Goal: Task Accomplishment & Management: Manage account settings

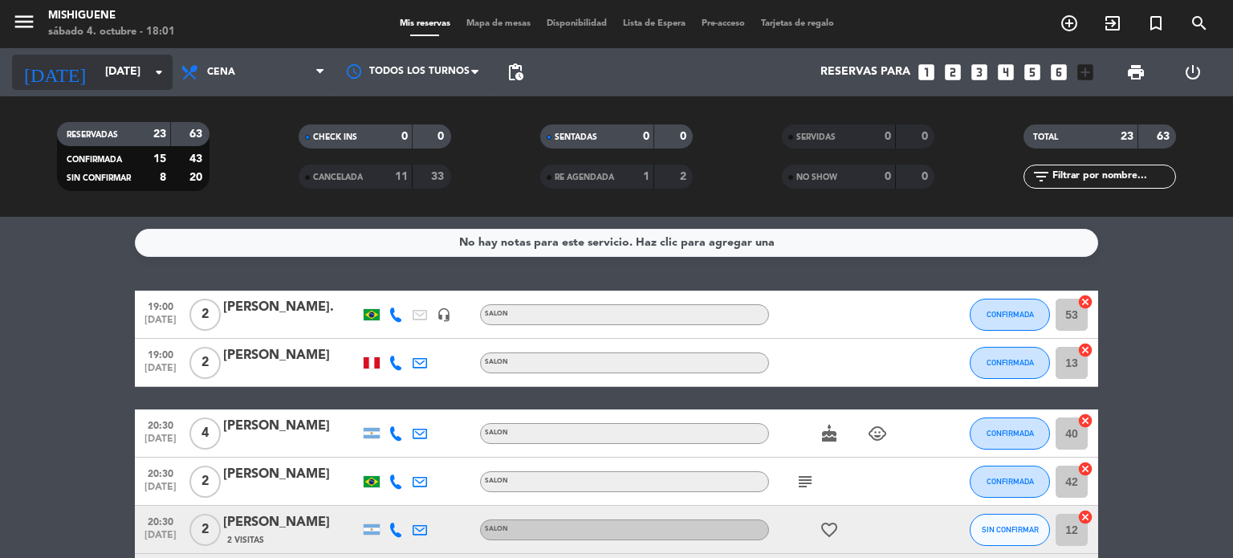
click at [97, 65] on input "[DATE]" at bounding box center [173, 72] width 153 height 29
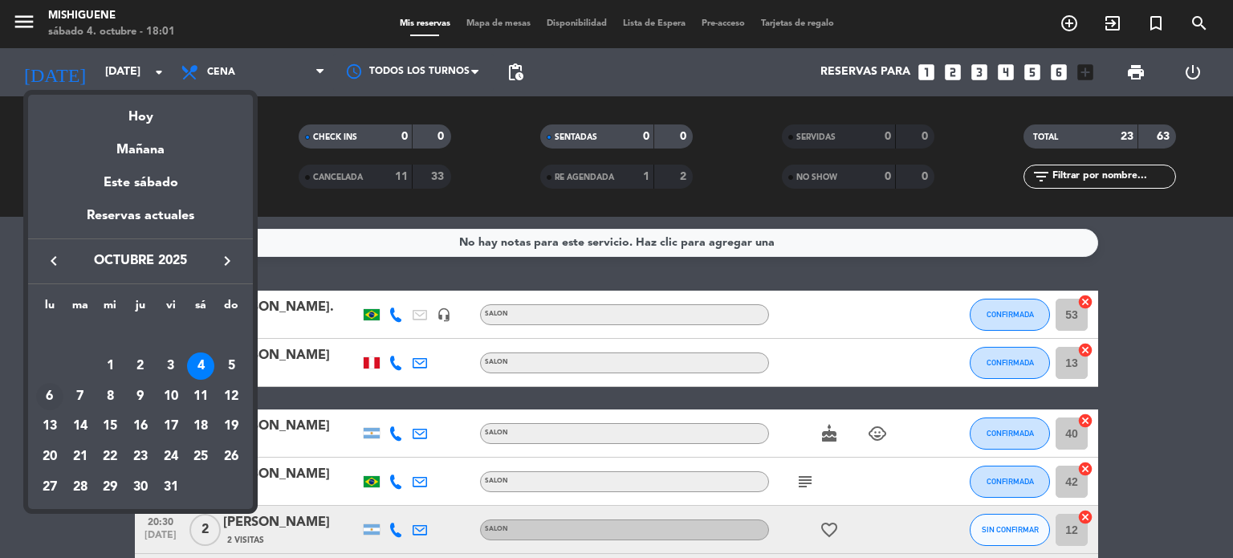
click at [55, 391] on div "6" at bounding box center [49, 396] width 27 height 27
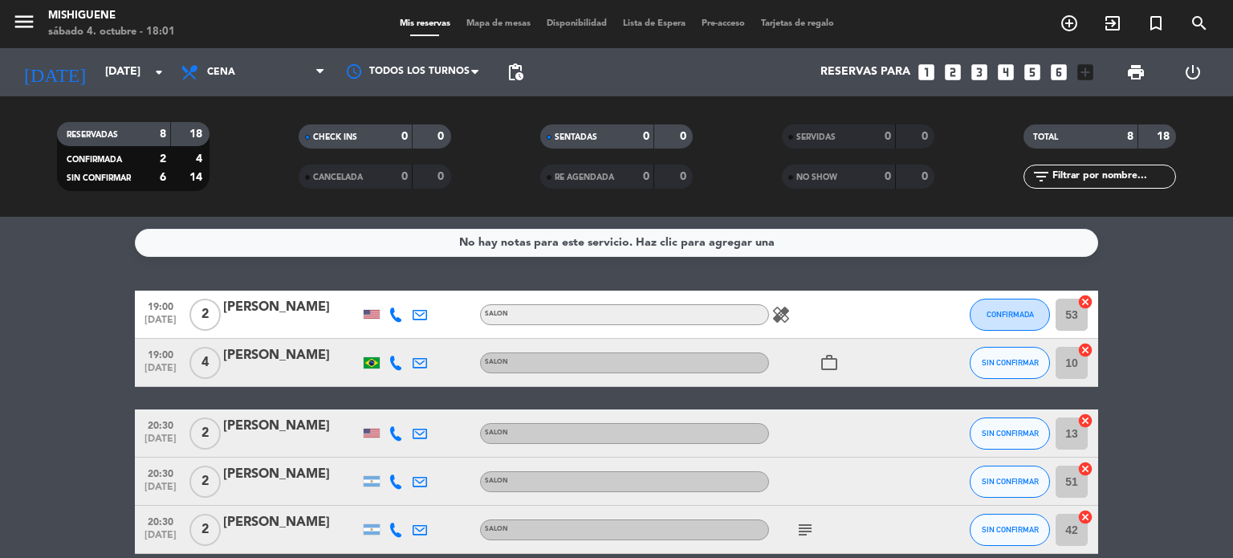
drag, startPoint x: 1232, startPoint y: 168, endPoint x: 1232, endPoint y: 266, distance: 98.0
click at [1232, 266] on ng-component "menu Mishiguene [DATE] 4. octubre - 18:01 Mis reservas Mapa de mesas Disponibil…" at bounding box center [616, 279] width 1233 height 558
drag, startPoint x: 1177, startPoint y: 286, endPoint x: 1176, endPoint y: 236, distance: 49.8
click at [1176, 236] on div "No hay notas para este servicio. Haz clic para agregar una 19:00 [DATE] 2 [PERS…" at bounding box center [616, 387] width 1233 height 341
click at [1152, 534] on bookings-row "19:00 [DATE] 2 [PERSON_NAME] SALON healing CONFIRMADA 53 cancel 19:00 [DATE] 4 …" at bounding box center [616, 517] width 1233 height 453
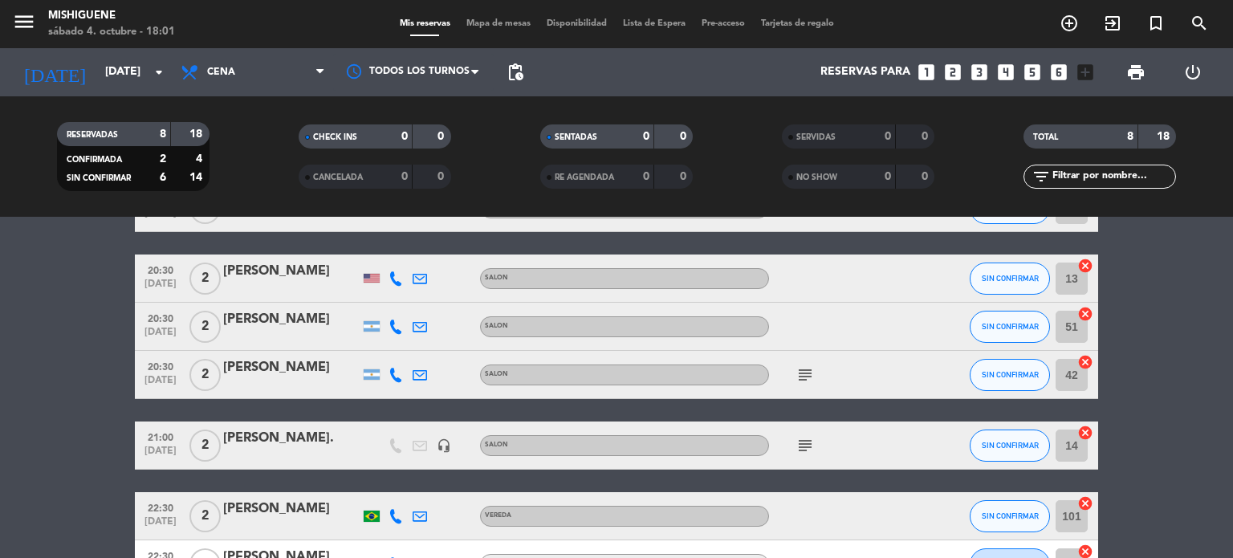
scroll to position [265, 0]
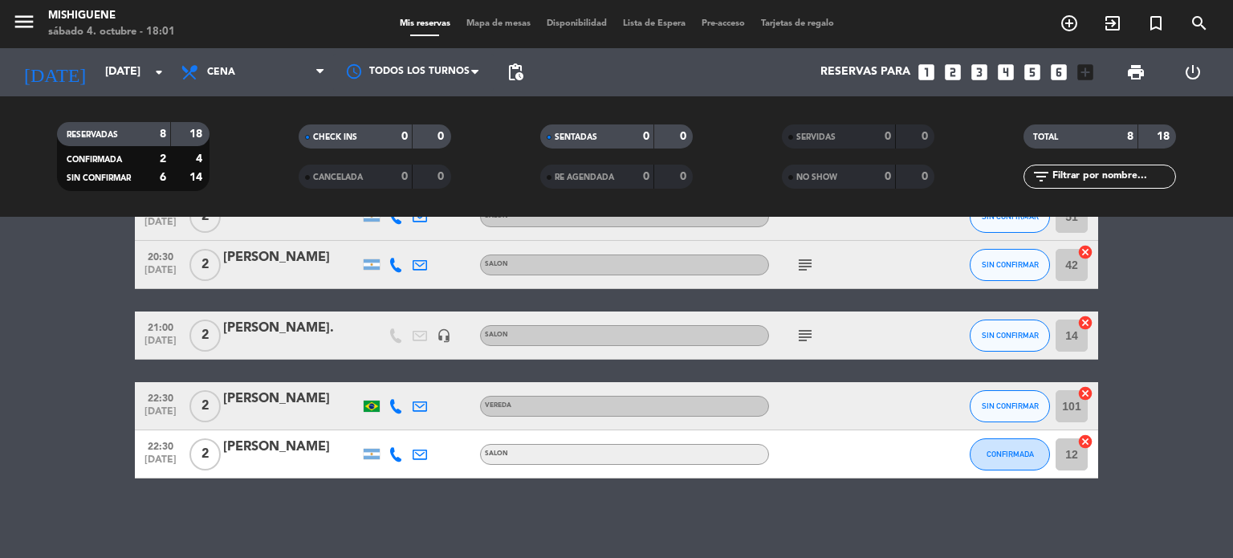
drag, startPoint x: 1152, startPoint y: 534, endPoint x: 1155, endPoint y: 584, distance: 49.8
click at [1155, 557] on html "close × Mishiguene × chrome_reader_mode Listado de Reservas account_box Cliente…" at bounding box center [616, 279] width 1233 height 558
click at [1150, 499] on div "No hay notas para este servicio. Haz clic para agregar una 19:00 [DATE] 2 [PERS…" at bounding box center [616, 387] width 1233 height 341
click at [97, 71] on input "[DATE]" at bounding box center [173, 72] width 153 height 29
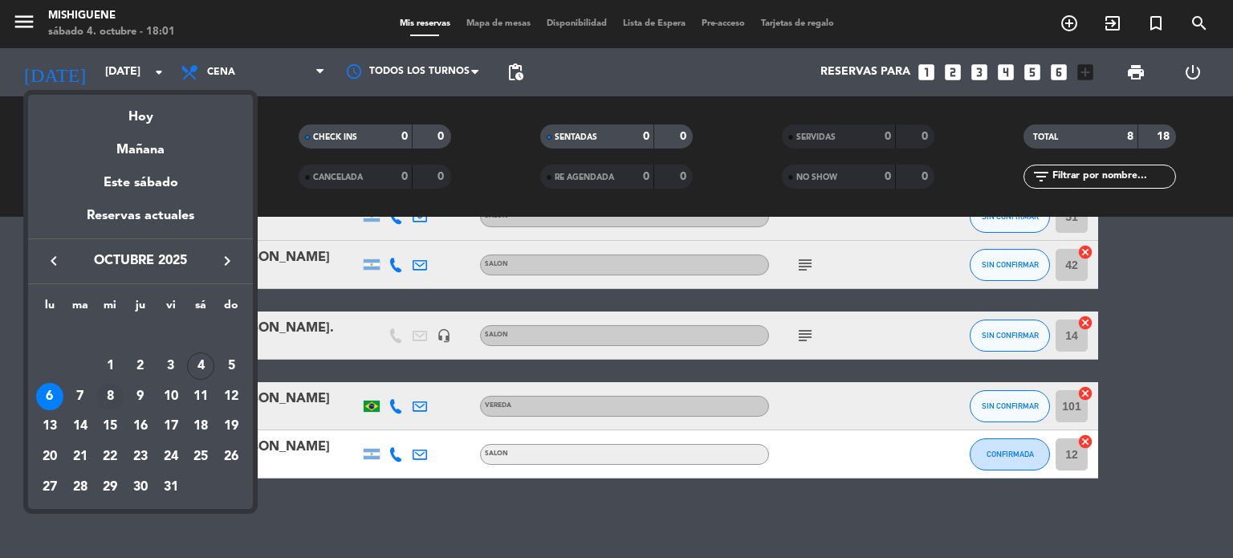
click at [119, 388] on div "8" at bounding box center [109, 396] width 27 height 27
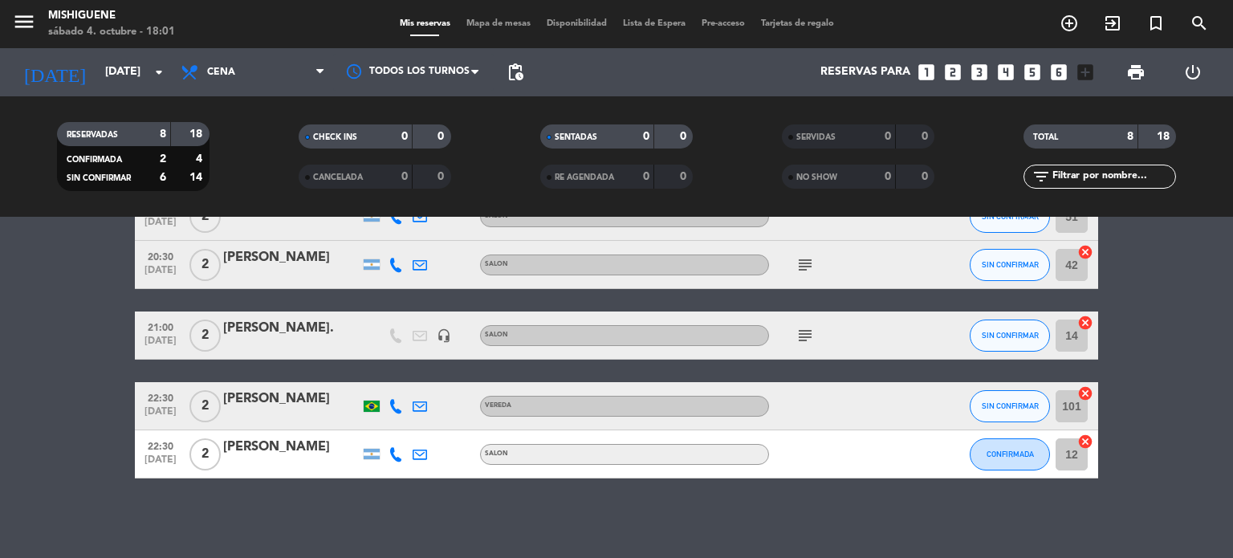
type input "[DATE]"
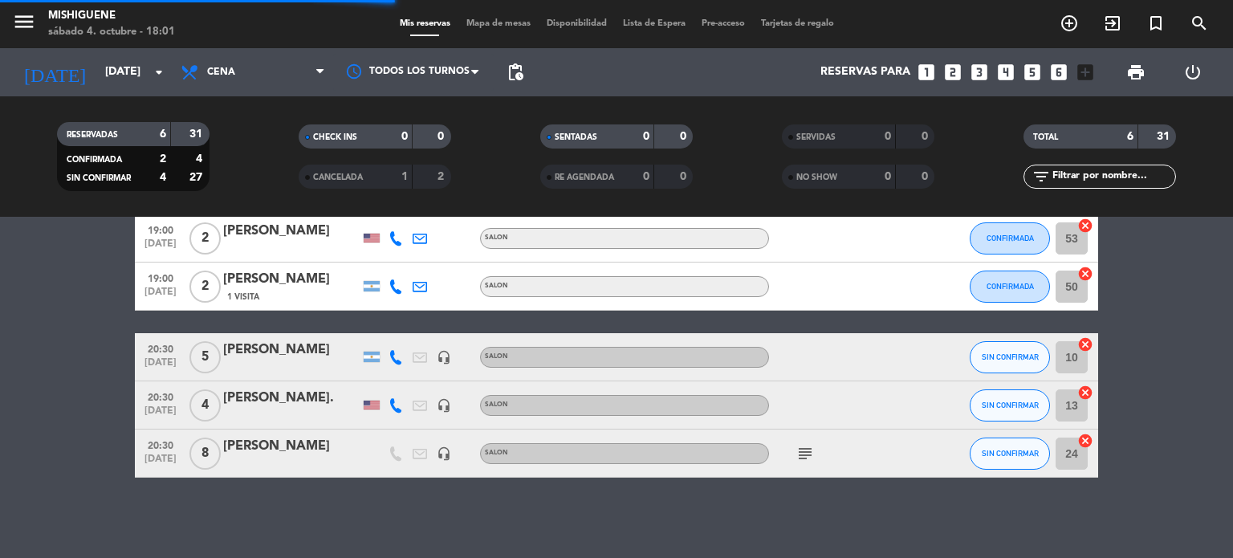
scroll to position [124, 0]
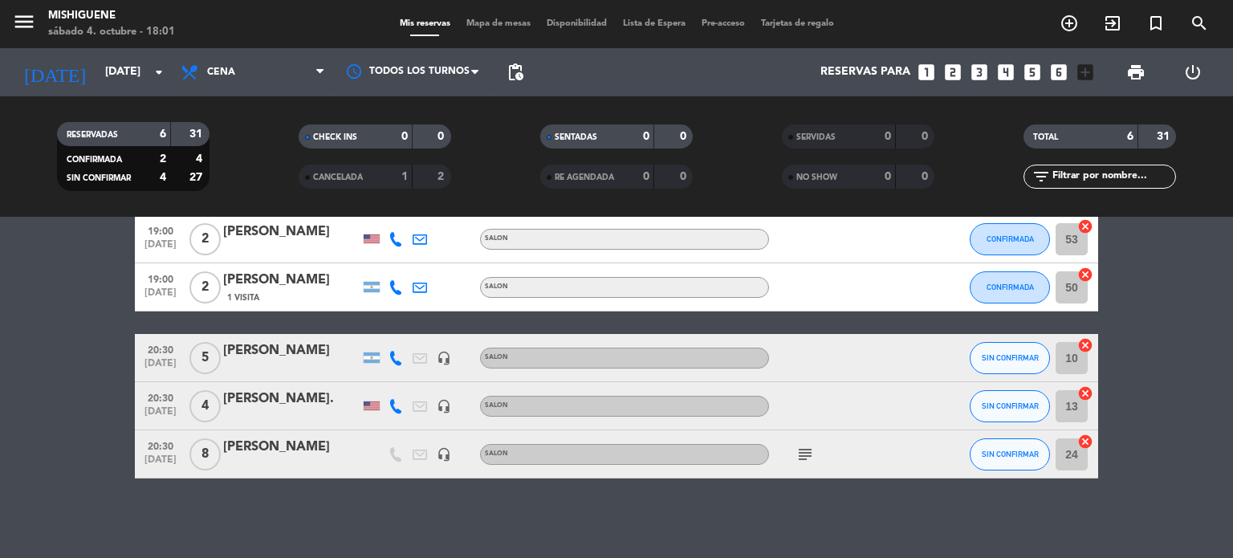
drag, startPoint x: 1140, startPoint y: 302, endPoint x: 1122, endPoint y: 219, distance: 84.6
click at [1122, 219] on bookings-row "19:00 [DATE] [PERSON_NAME] Mela SALON subject SIN CONFIRMAR border_all 19:00 [D…" at bounding box center [616, 323] width 1233 height 312
drag, startPoint x: 1122, startPoint y: 219, endPoint x: 1118, endPoint y: 185, distance: 34.1
click at [1118, 185] on ng-component "menu Mishiguene [DATE] 4. octubre - 18:01 Mis reservas Mapa de mesas Disponibil…" at bounding box center [616, 279] width 1233 height 558
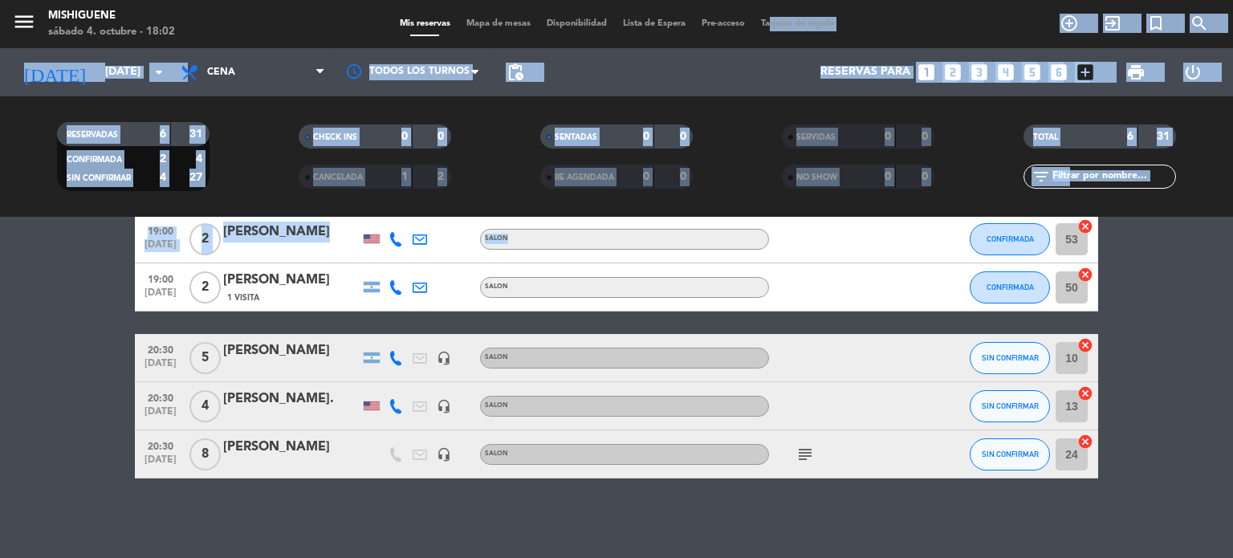
drag, startPoint x: 886, startPoint y: 246, endPoint x: 773, endPoint y: -90, distance: 354.2
click at [773, 0] on html "close × Mishiguene × chrome_reader_mode Listado de Reservas account_box Cliente…" at bounding box center [616, 279] width 1233 height 558
click at [63, 263] on bookings-row "19:00 [DATE] [PERSON_NAME] Mela SALON subject SIN CONFIRMAR border_all 19:00 [D…" at bounding box center [616, 323] width 1233 height 312
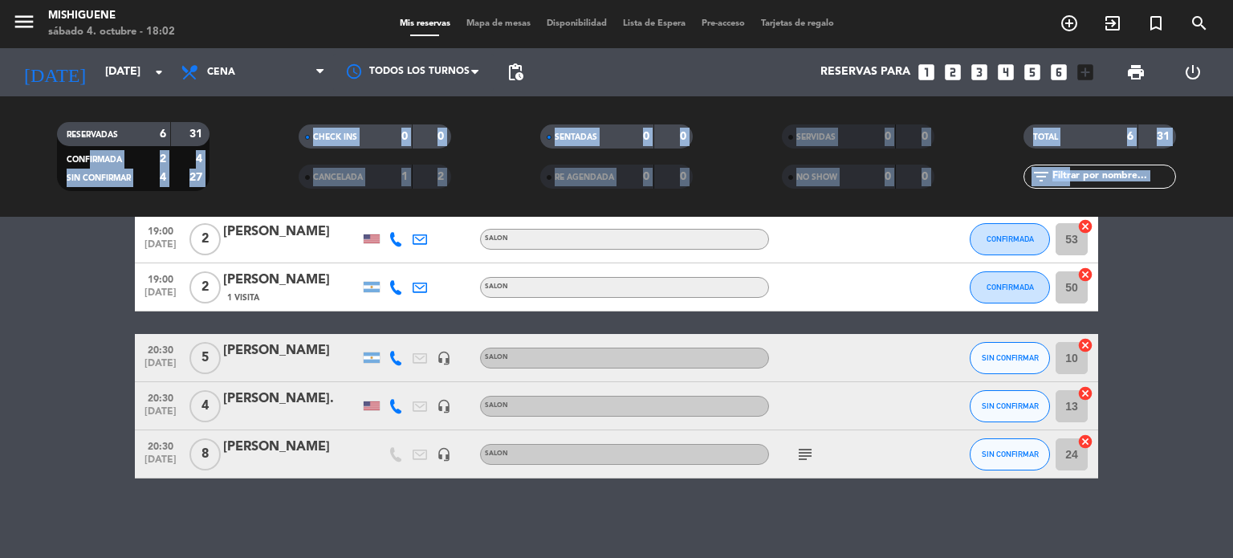
drag, startPoint x: 80, startPoint y: 241, endPoint x: 85, endPoint y: 150, distance: 90.9
click at [85, 150] on ng-component "menu Mishiguene [DATE] 4. octubre - 18:02 Mis reservas Mapa de mesas Disponibil…" at bounding box center [616, 279] width 1233 height 558
click at [89, 242] on bookings-row "19:00 [DATE] [PERSON_NAME] Mela SALON subject SIN CONFIRMAR border_all 19:00 [D…" at bounding box center [616, 323] width 1233 height 312
drag, startPoint x: 89, startPoint y: 242, endPoint x: 91, endPoint y: 151, distance: 91.5
click at [91, 151] on ng-component "menu Mishiguene [DATE] 4. octubre - 18:02 Mis reservas Mapa de mesas Disponibil…" at bounding box center [616, 279] width 1233 height 558
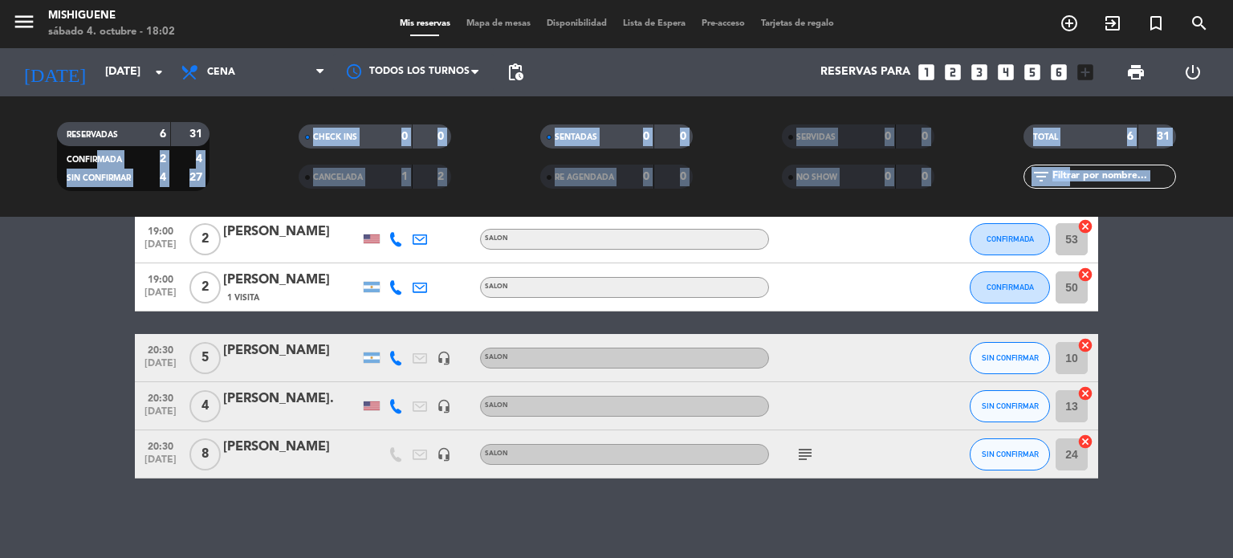
click at [87, 255] on bookings-row "19:00 [DATE] [PERSON_NAME] Mela SALON subject SIN CONFIRMAR border_all 19:00 [D…" at bounding box center [616, 323] width 1233 height 312
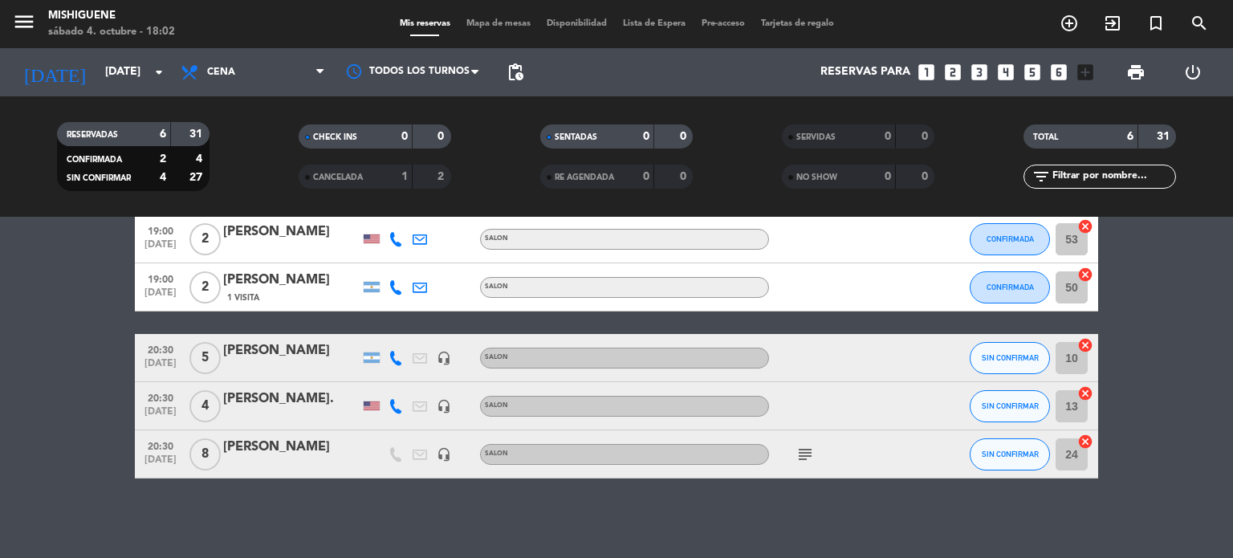
click at [87, 255] on bookings-row "19:00 [DATE] [PERSON_NAME] Mela SALON subject SIN CONFIRMAR border_all 19:00 [D…" at bounding box center [616, 323] width 1233 height 312
drag, startPoint x: 1227, startPoint y: 268, endPoint x: 1232, endPoint y: 283, distance: 16.0
click at [1232, 283] on bookings-row "19:00 [DATE] [PERSON_NAME] Mela SALON subject SIN CONFIRMAR border_all 19:00 [D…" at bounding box center [616, 323] width 1233 height 312
drag, startPoint x: 1232, startPoint y: 283, endPoint x: 1232, endPoint y: 173, distance: 110.8
click at [1232, 173] on ng-component "menu Mishiguene [DATE] 4. octubre - 18:02 Mis reservas Mapa de mesas Disponibil…" at bounding box center [616, 279] width 1233 height 558
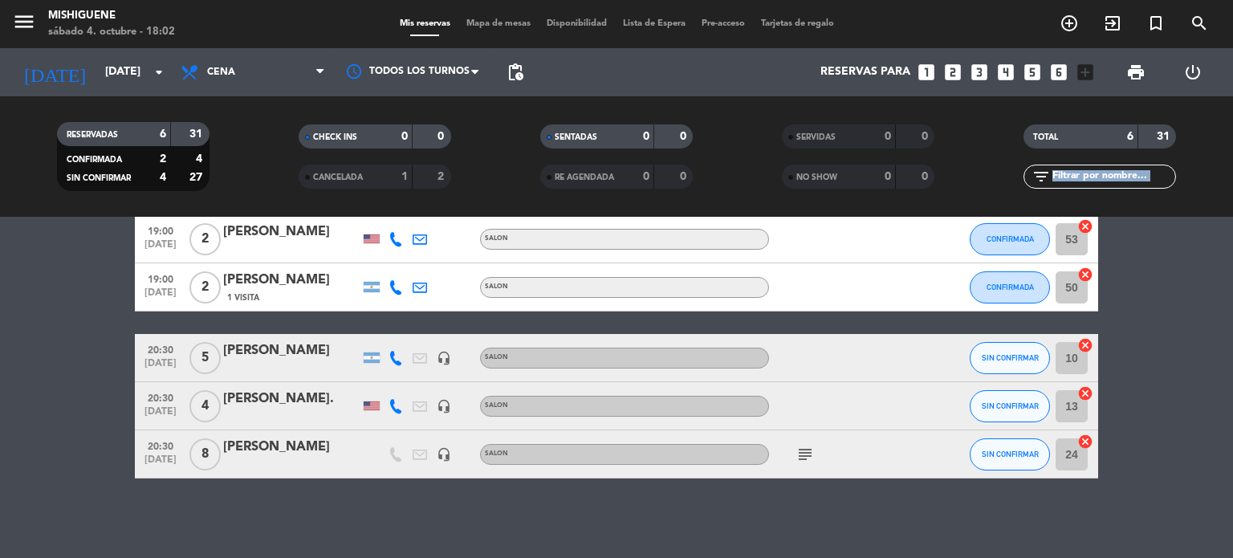
click at [1126, 227] on bookings-row "19:00 [DATE] [PERSON_NAME] Mela SALON subject SIN CONFIRMAR border_all 19:00 [D…" at bounding box center [616, 323] width 1233 height 312
drag, startPoint x: 1126, startPoint y: 227, endPoint x: 1102, endPoint y: 117, distance: 112.6
click at [1102, 117] on ng-component "menu Mishiguene [DATE] 4. octubre - 18:02 Mis reservas Mapa de mesas Disponibil…" at bounding box center [616, 279] width 1233 height 558
click at [1134, 248] on bookings-row "19:00 [DATE] [PERSON_NAME] Mela SALON subject SIN CONFIRMAR border_all 19:00 [D…" at bounding box center [616, 323] width 1233 height 312
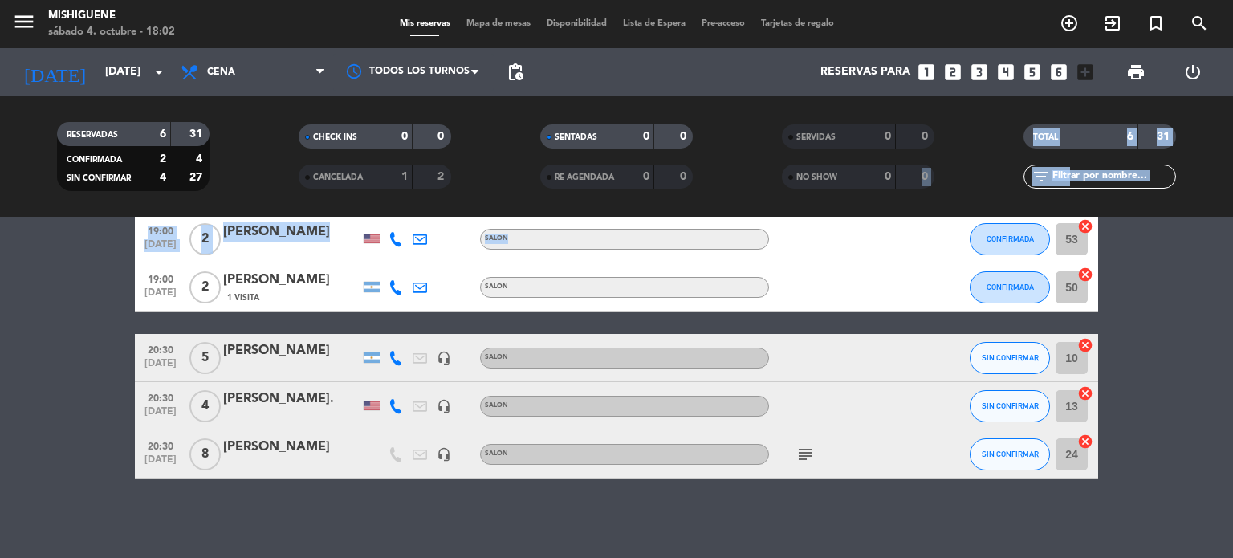
scroll to position [0, 0]
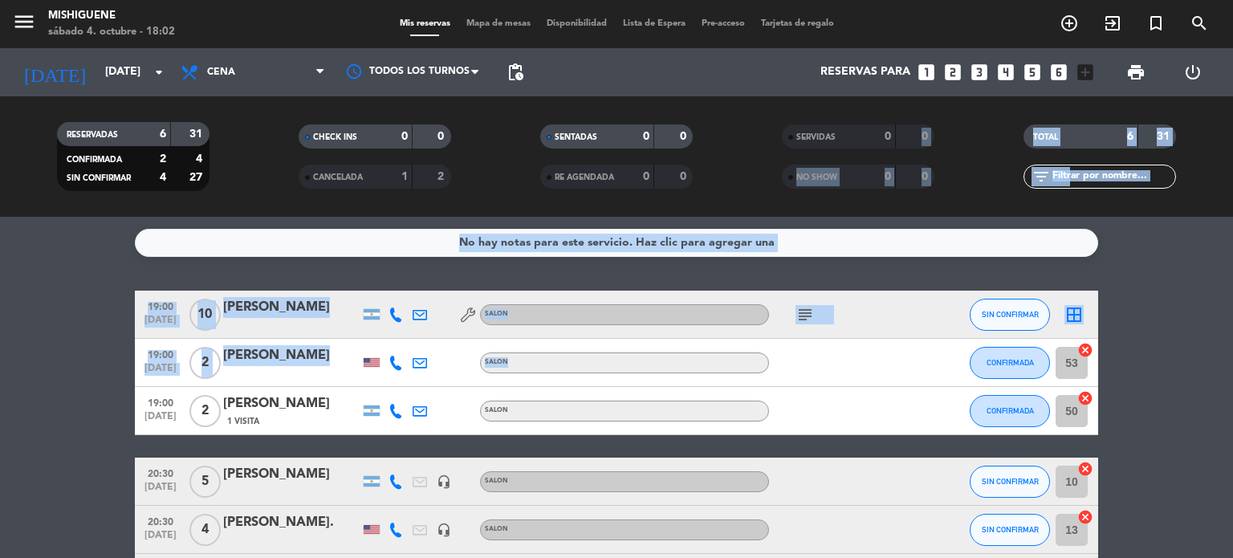
drag, startPoint x: 917, startPoint y: 250, endPoint x: 878, endPoint y: 141, distance: 115.0
click at [878, 141] on ng-component "menu Mishiguene [DATE] 4. octubre - 18:02 Mis reservas Mapa de mesas Disponibil…" at bounding box center [616, 279] width 1233 height 558
click at [1180, 314] on bookings-row "19:00 [DATE] [PERSON_NAME] Mela SALON subject SIN CONFIRMAR border_all 19:00 [D…" at bounding box center [616, 447] width 1233 height 312
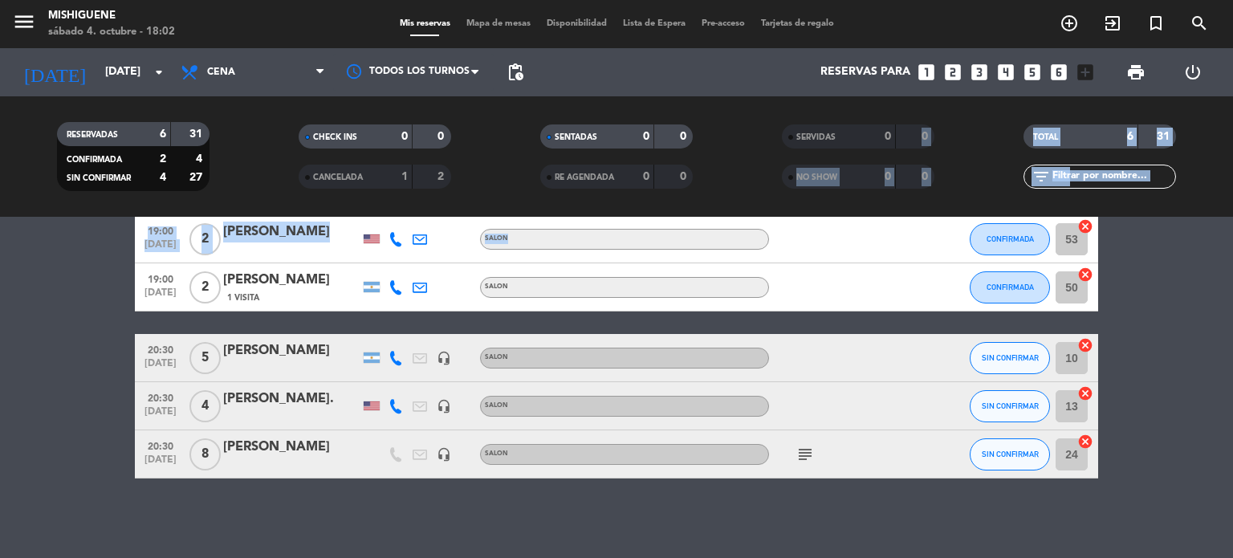
drag, startPoint x: 858, startPoint y: 356, endPoint x: 829, endPoint y: 584, distance: 229.9
click at [829, 557] on html "close × Mishiguene × chrome_reader_mode Listado de Reservas account_box Cliente…" at bounding box center [616, 279] width 1233 height 558
click at [275, 449] on div "[PERSON_NAME]" at bounding box center [291, 447] width 136 height 21
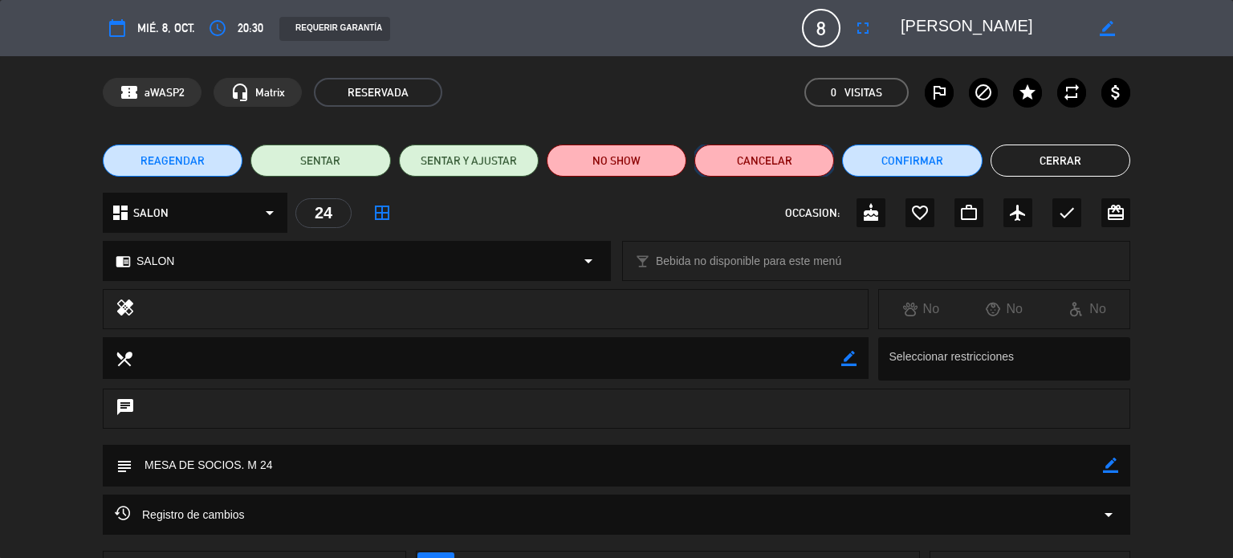
click at [721, 146] on button "Cancelar" at bounding box center [765, 161] width 140 height 32
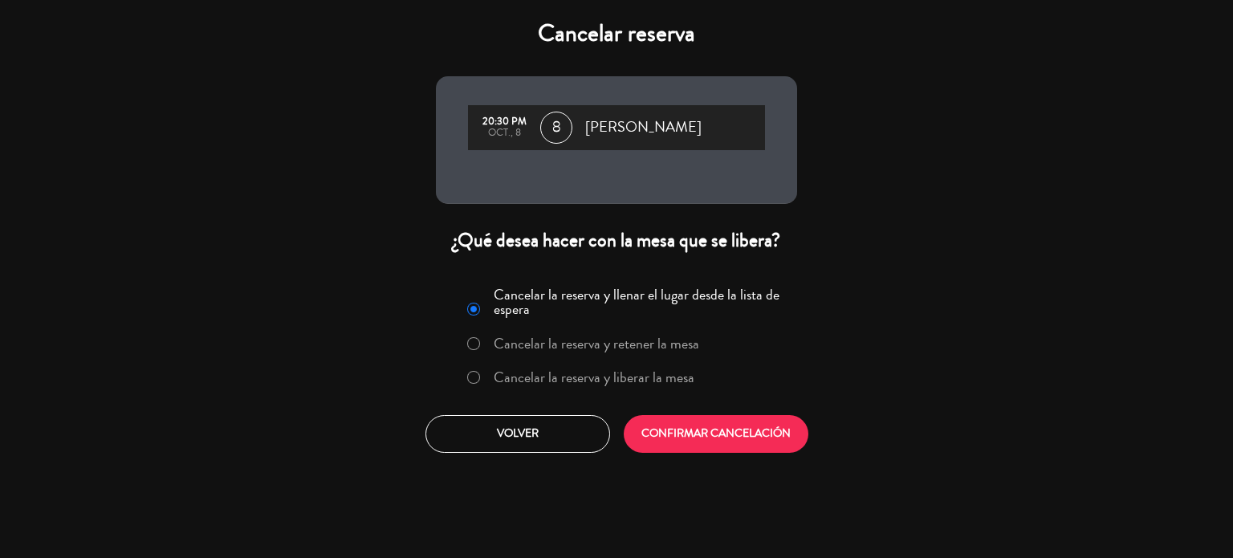
click at [627, 371] on label "Cancelar la reserva y liberar la mesa" at bounding box center [594, 377] width 201 height 14
click at [655, 417] on button "CONFIRMAR CANCELACIÓN" at bounding box center [716, 434] width 185 height 38
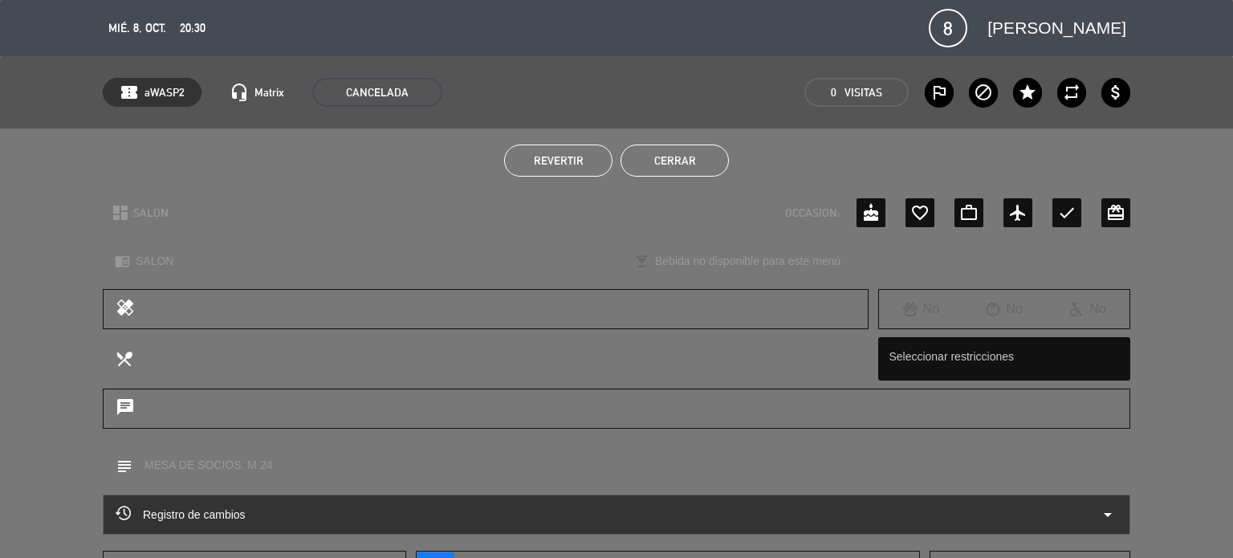
click at [670, 140] on div "Revertir Cerrar" at bounding box center [616, 160] width 1233 height 64
click at [670, 149] on button "Cerrar" at bounding box center [675, 161] width 108 height 32
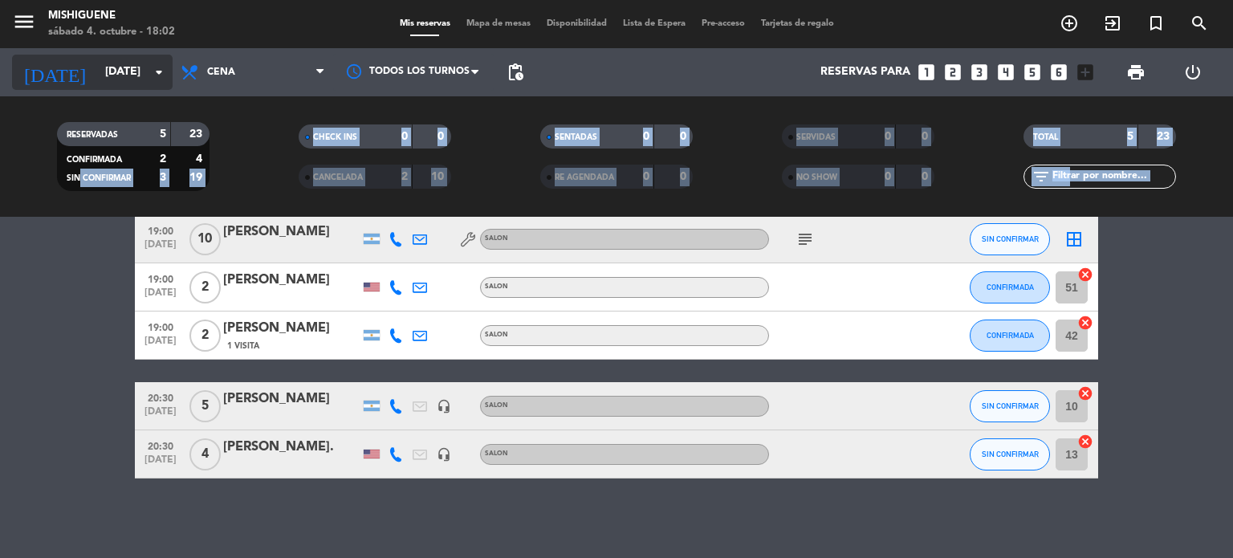
scroll to position [0, 0]
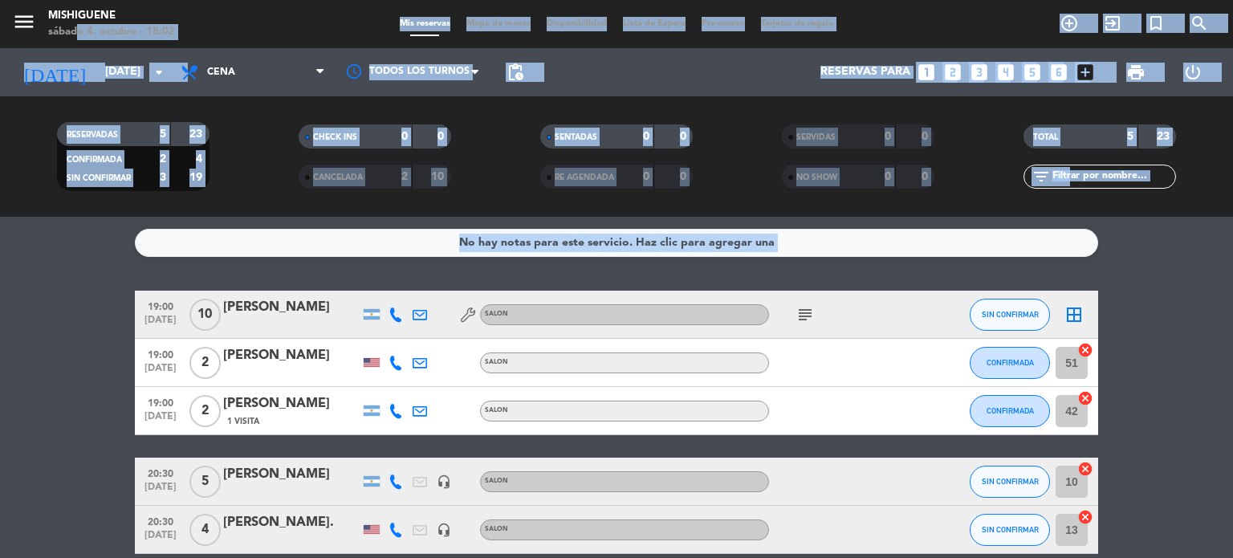
drag, startPoint x: 83, startPoint y: 302, endPoint x: 73, endPoint y: 46, distance: 256.3
click at [73, 46] on ng-component "menu Mishiguene [DATE] 4. octubre - 18:02 Mis reservas Mapa de mesas Disponibil…" at bounding box center [616, 279] width 1233 height 558
click at [66, 415] on bookings-row "19:00 [DATE] [PERSON_NAME] Mela SALON subject SIN CONFIRMAR border_all 19:00 [D…" at bounding box center [616, 422] width 1233 height 263
